Goal: Information Seeking & Learning: Understand process/instructions

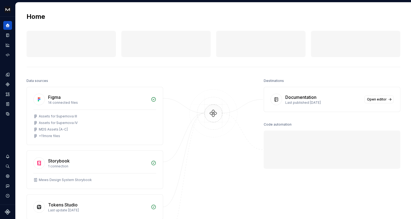
click at [312, 100] on div "Last published [DATE]" at bounding box center [323, 102] width 76 height 4
click at [308, 98] on div "Documentation" at bounding box center [300, 97] width 31 height 7
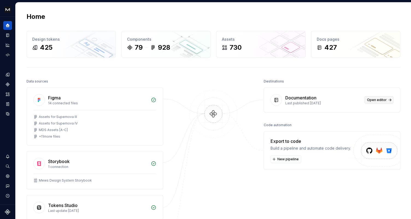
click at [370, 100] on span "Open editor" at bounding box center [377, 100] width 20 height 4
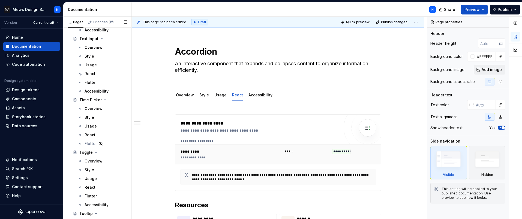
scroll to position [3628, 0]
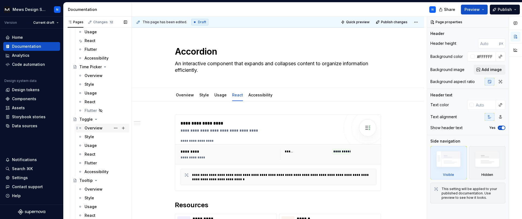
click at [109, 131] on div "Overview" at bounding box center [106, 128] width 43 height 8
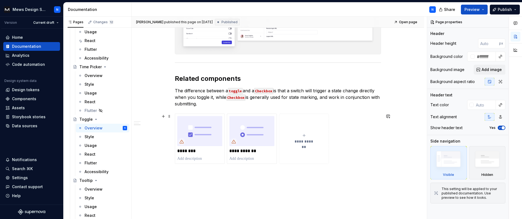
scroll to position [380, 0]
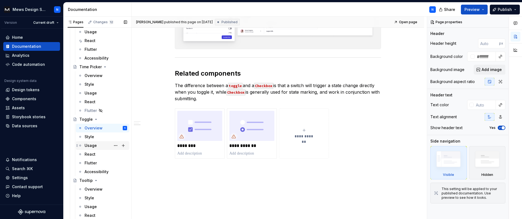
click at [98, 144] on div "Usage" at bounding box center [106, 146] width 43 height 8
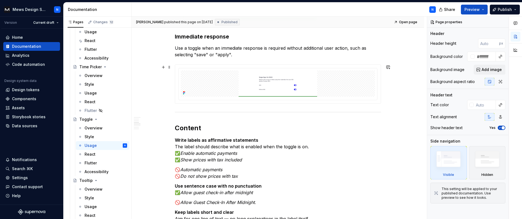
scroll to position [255, 0]
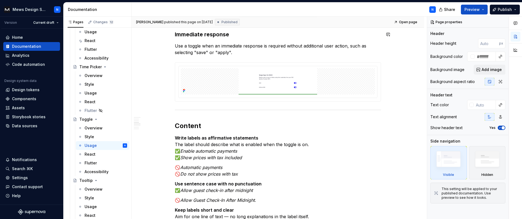
type textarea "*"
